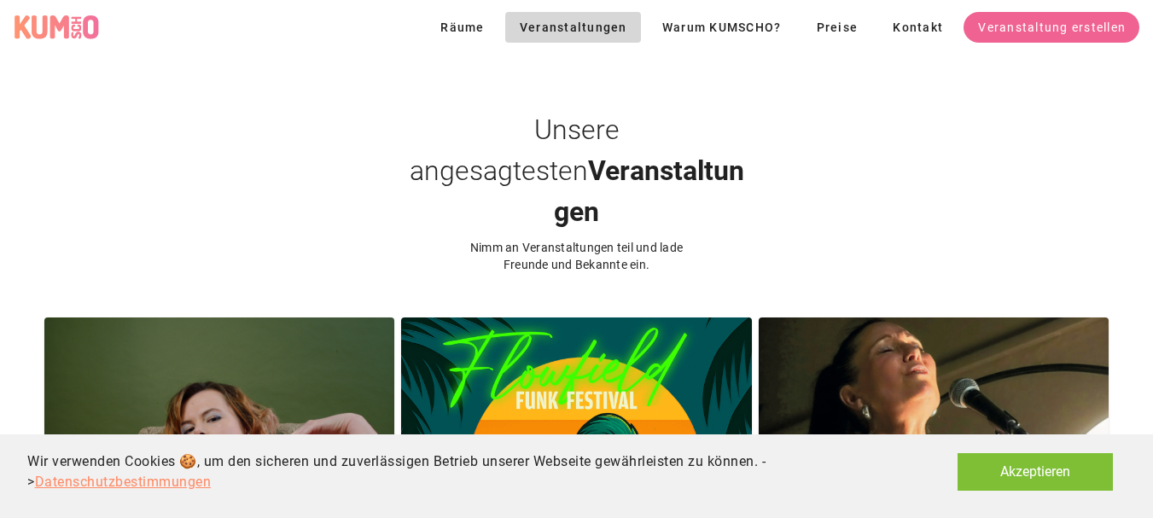
click at [1002, 481] on button "Akzeptieren" at bounding box center [1035, 472] width 155 height 38
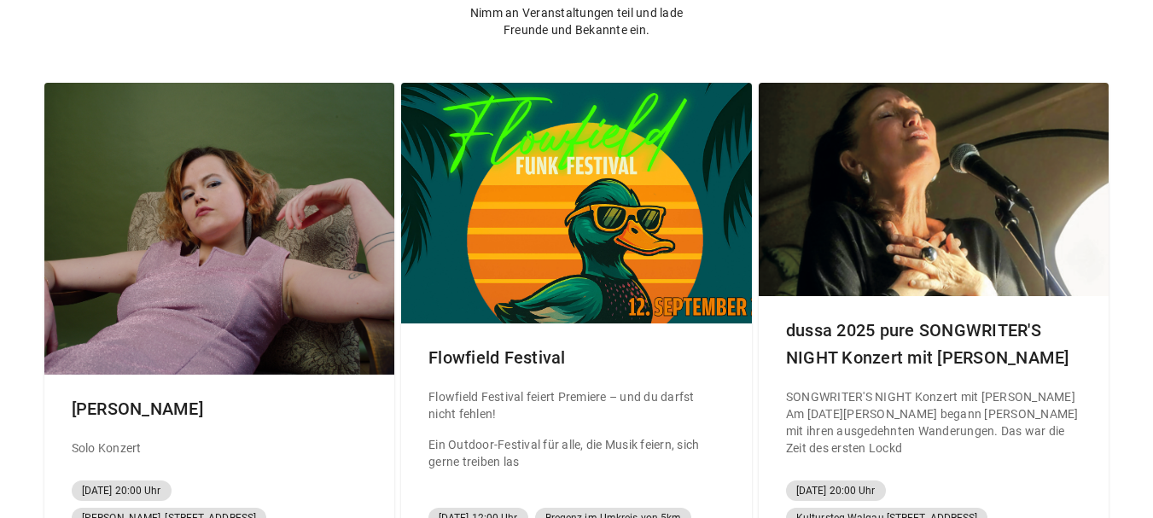
scroll to position [256, 0]
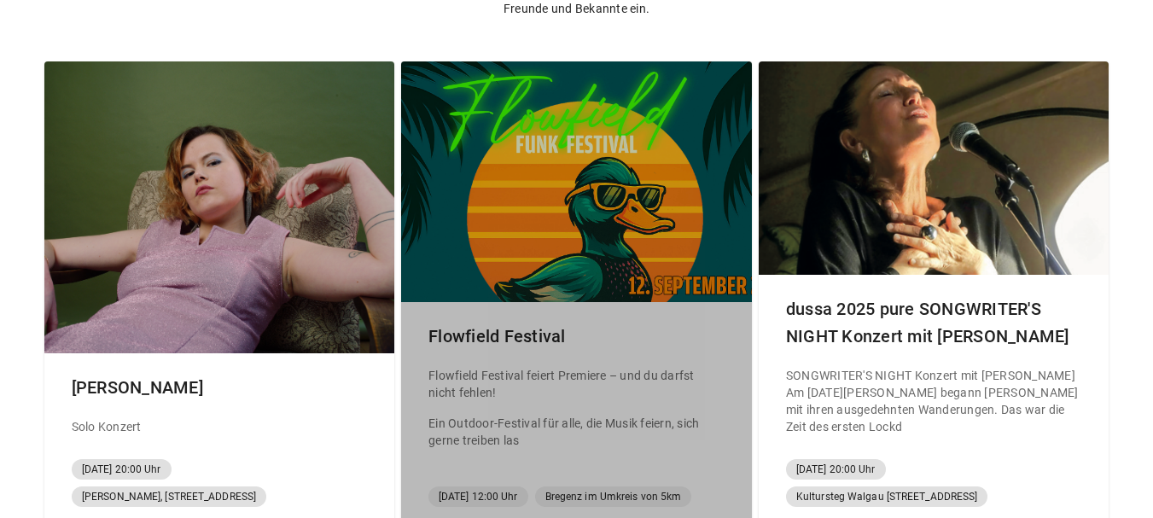
click at [550, 221] on div at bounding box center [576, 181] width 351 height 241
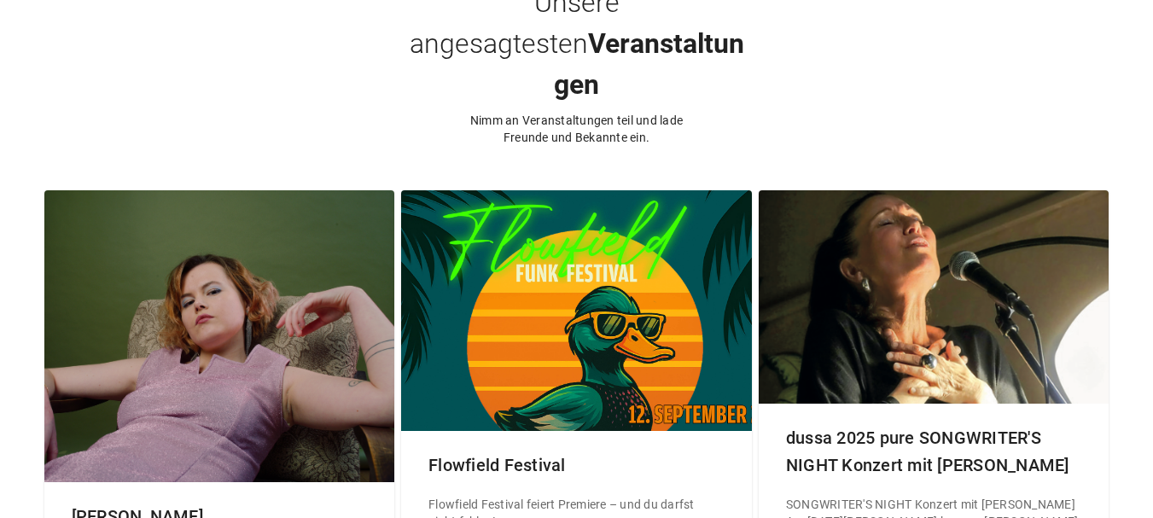
scroll to position [171, 0]
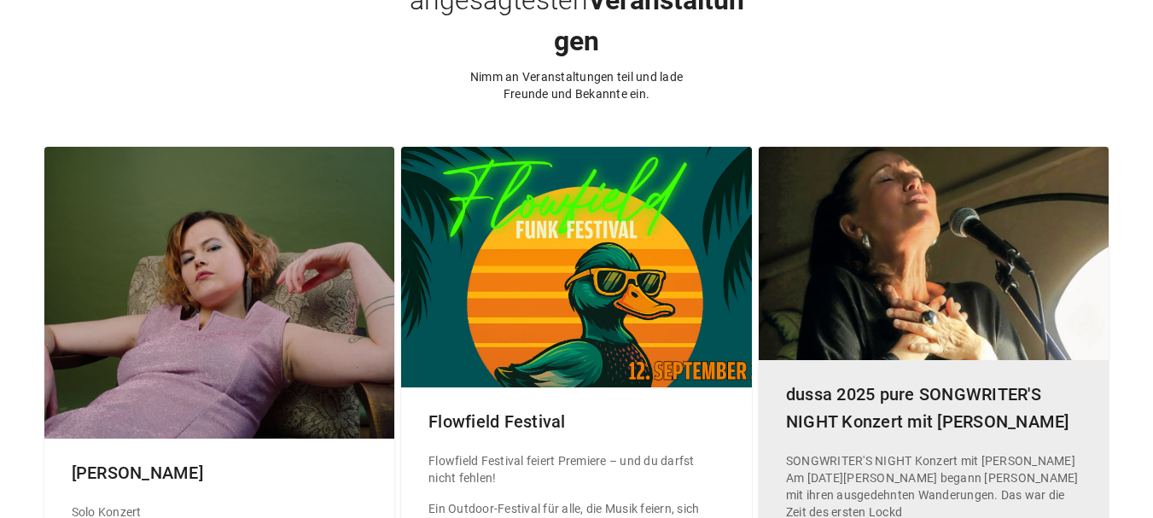
click at [913, 367] on div "dussa 2025 pure SONGWRITER'S NIGHT Konzert mit [PERSON_NAME]" at bounding box center [933, 408] width 323 height 82
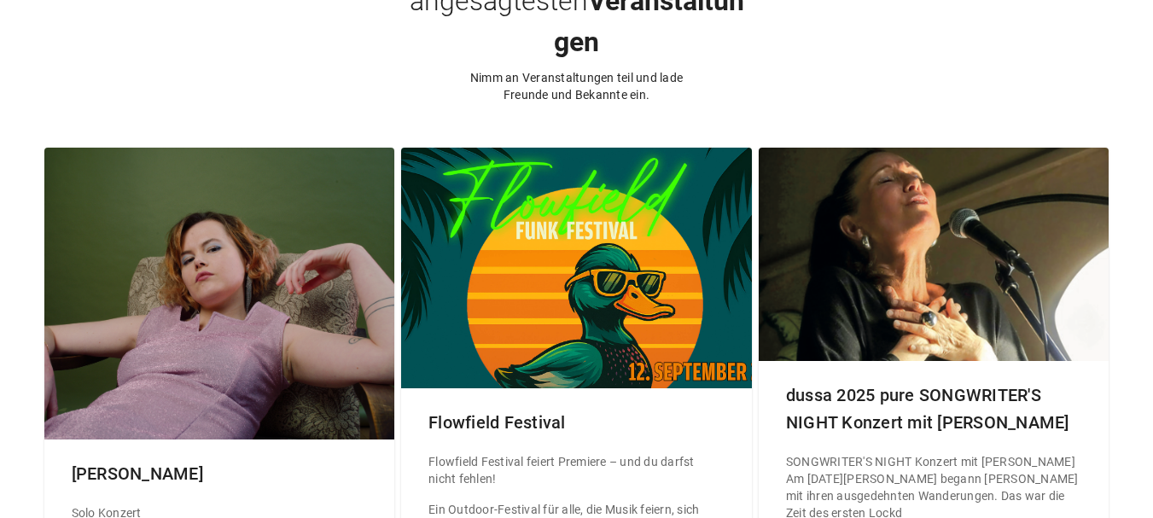
scroll to position [171, 0]
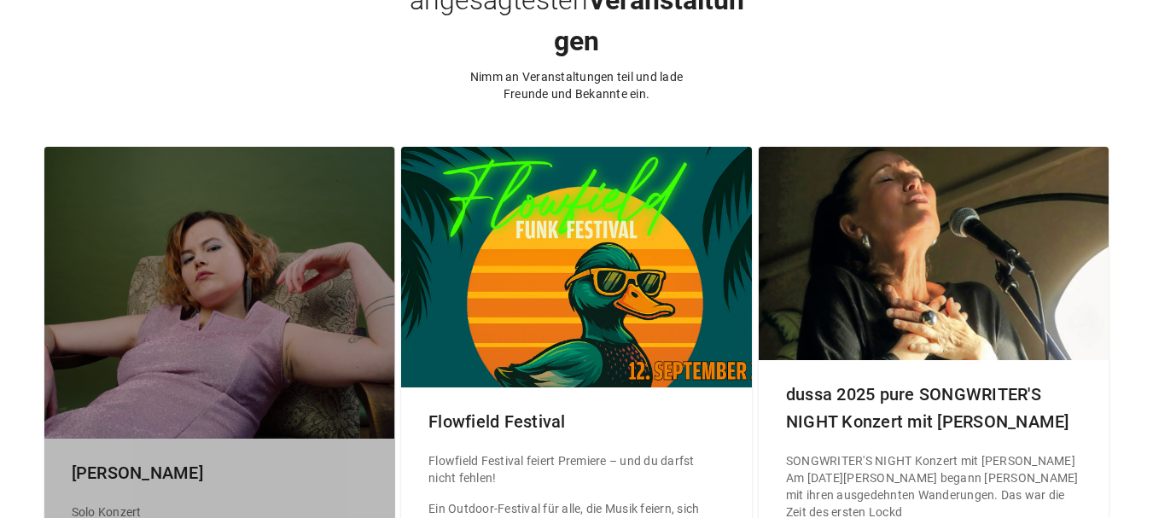
click at [225, 289] on div at bounding box center [219, 293] width 351 height 292
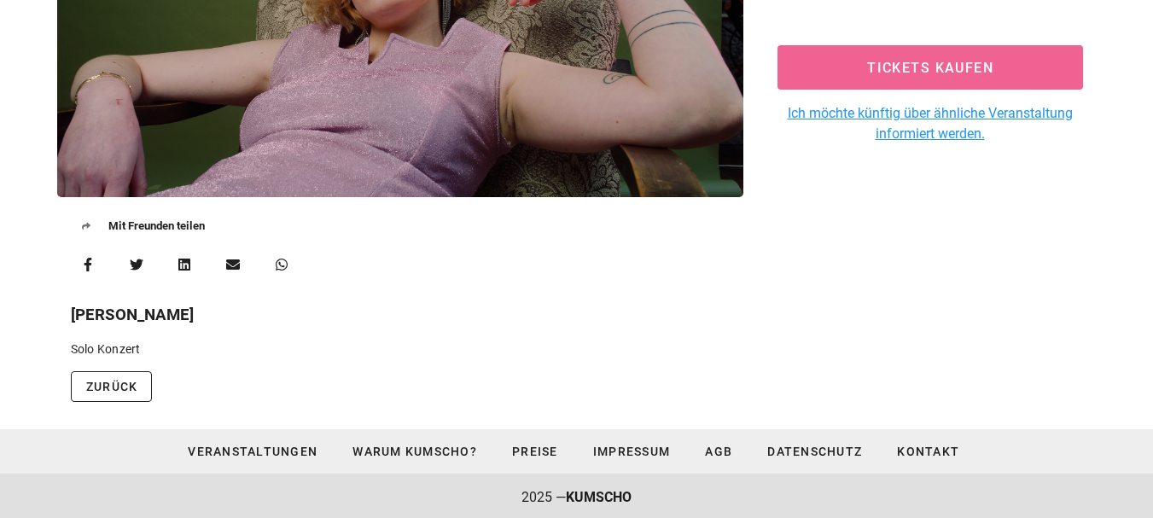
scroll to position [272, 0]
